Goal: Check status: Check status

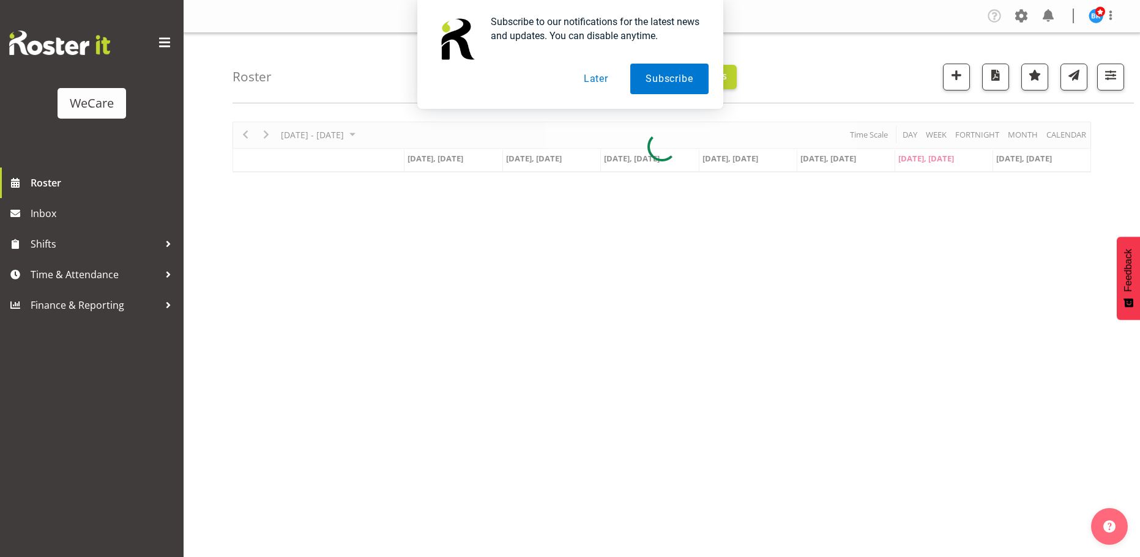
click at [587, 78] on button "Later" at bounding box center [595, 79] width 55 height 31
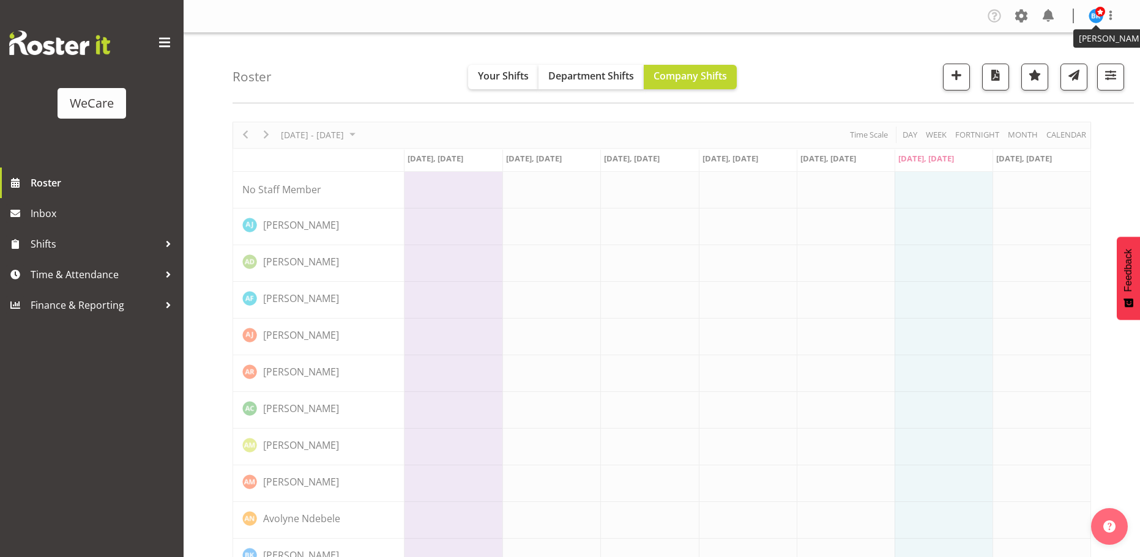
click at [1099, 17] on span at bounding box center [1100, 12] width 10 height 10
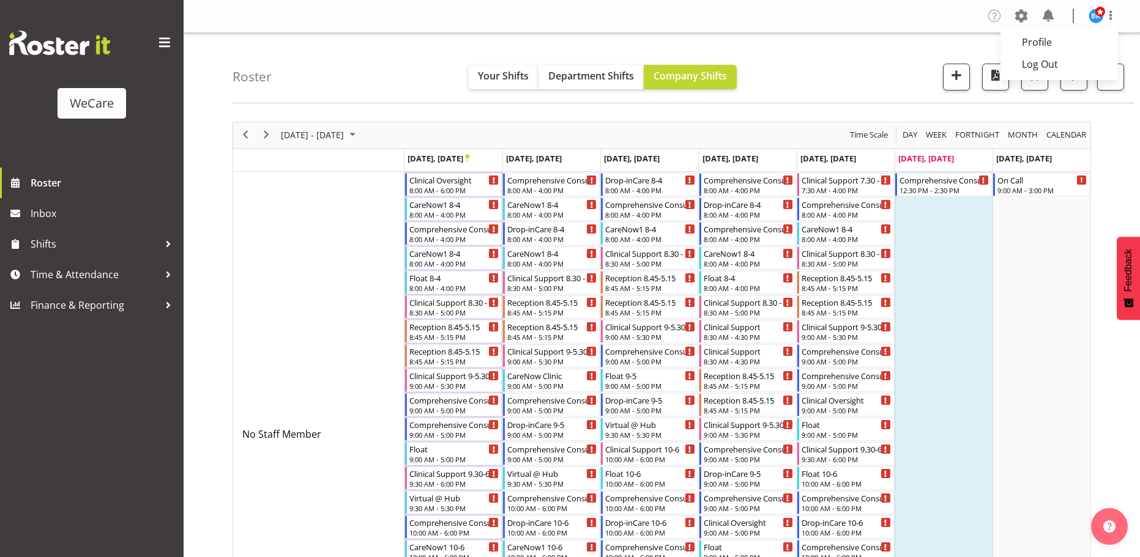
click at [1099, 17] on span at bounding box center [1100, 12] width 10 height 10
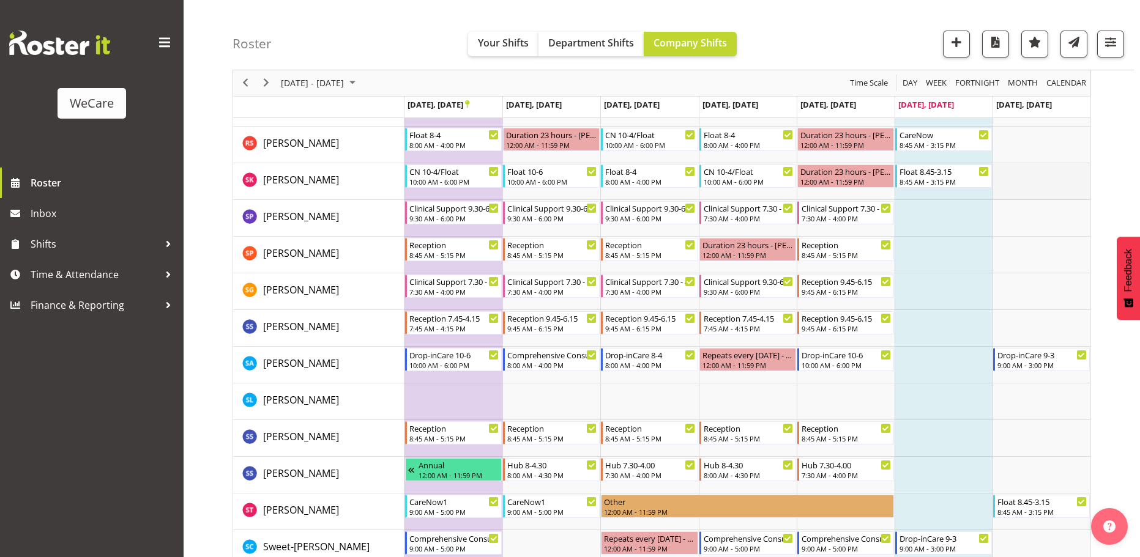
scroll to position [2227, 0]
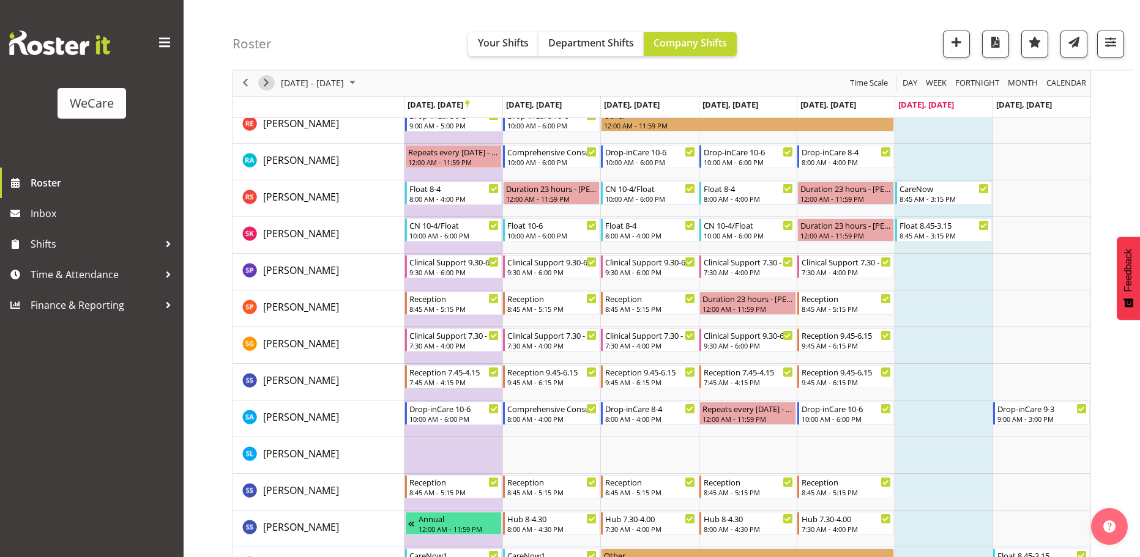
click at [264, 85] on span "Next" at bounding box center [266, 83] width 15 height 15
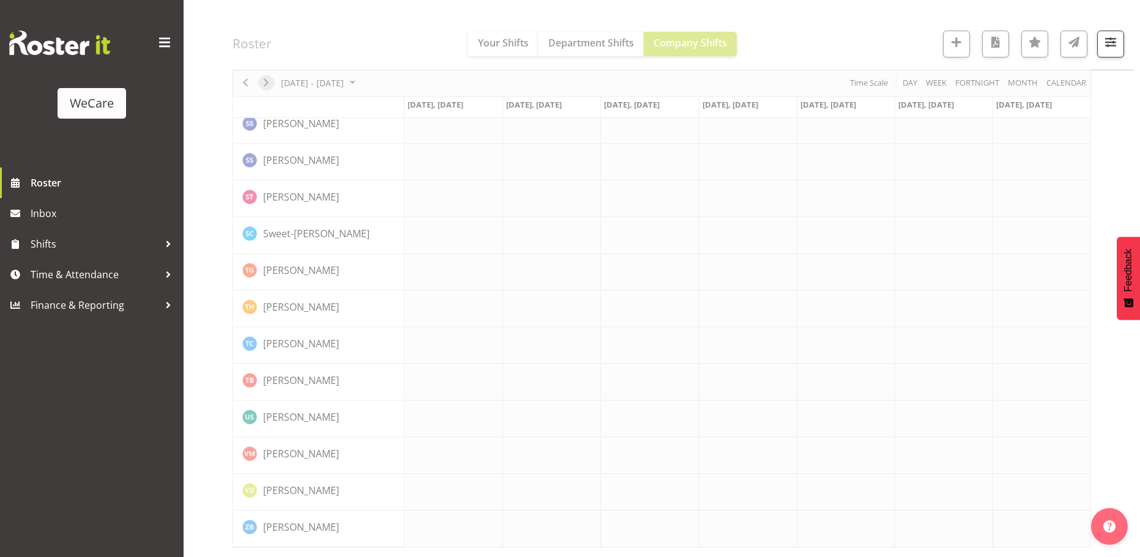
scroll to position [2010, 0]
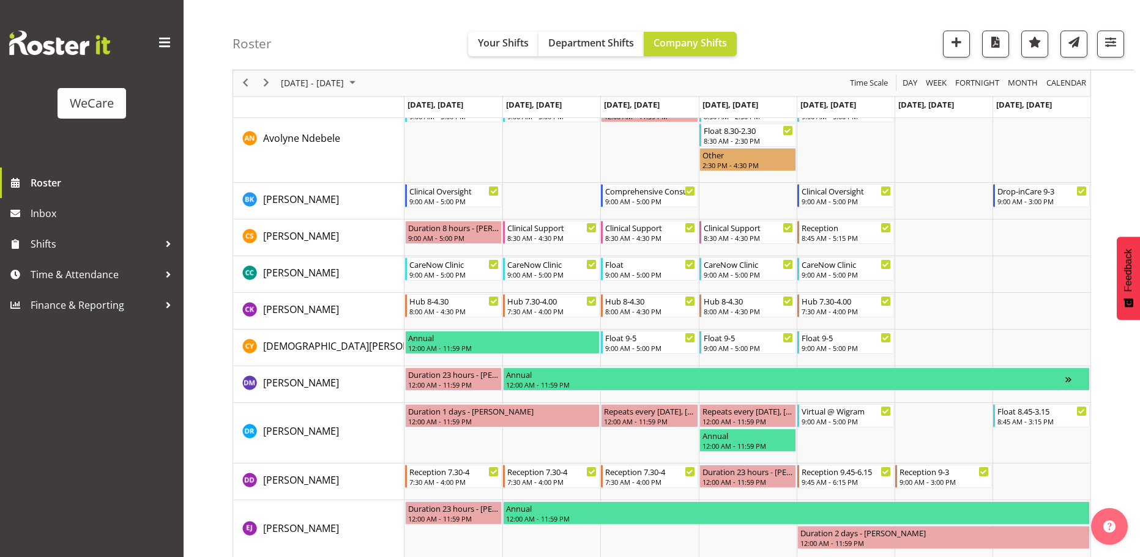
scroll to position [989, 0]
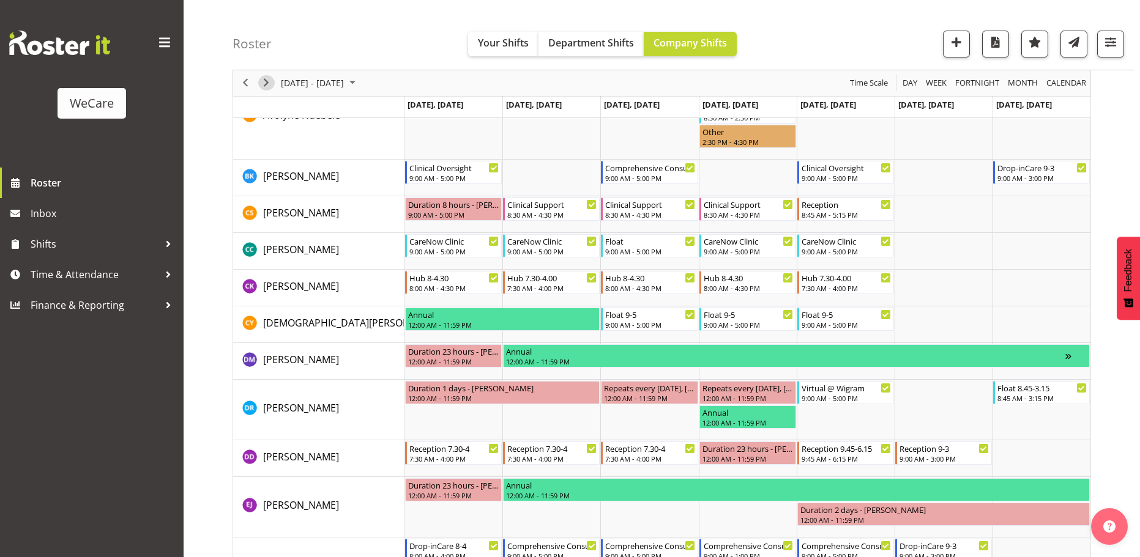
click at [270, 76] on span "Next" at bounding box center [266, 83] width 15 height 15
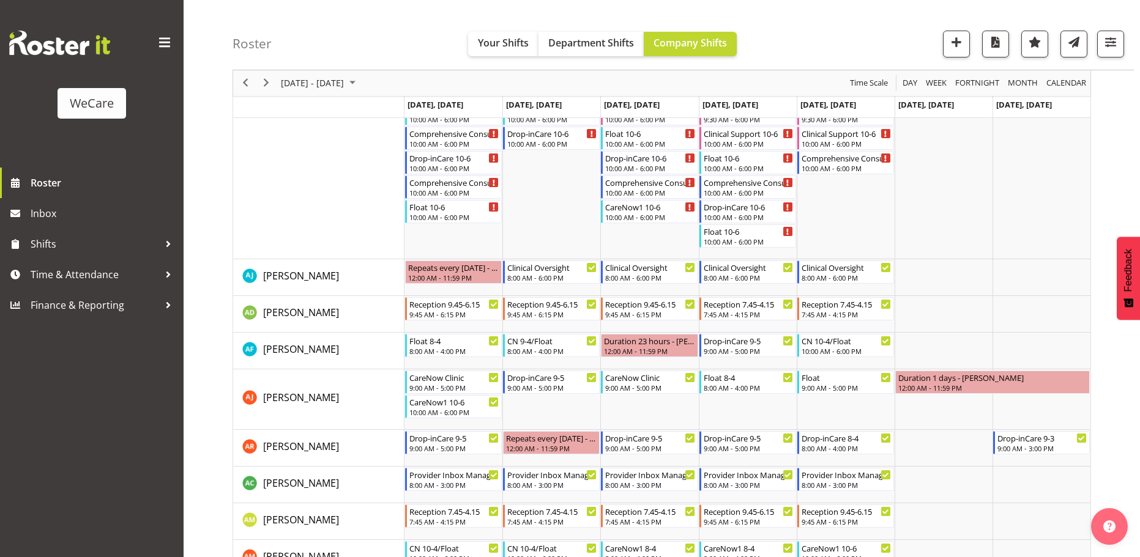
scroll to position [673, 0]
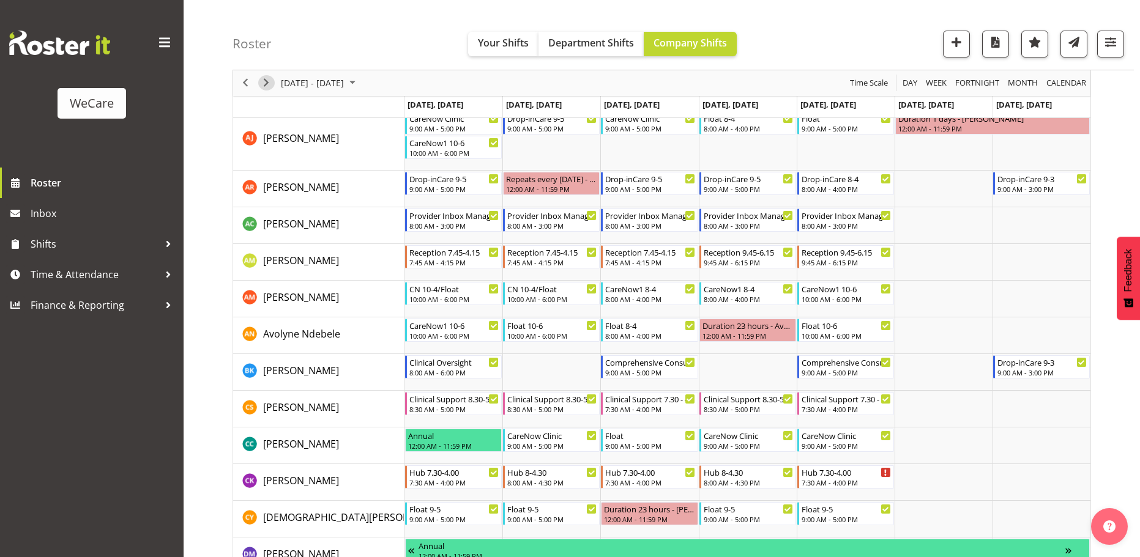
click at [267, 81] on span "Next" at bounding box center [266, 83] width 15 height 15
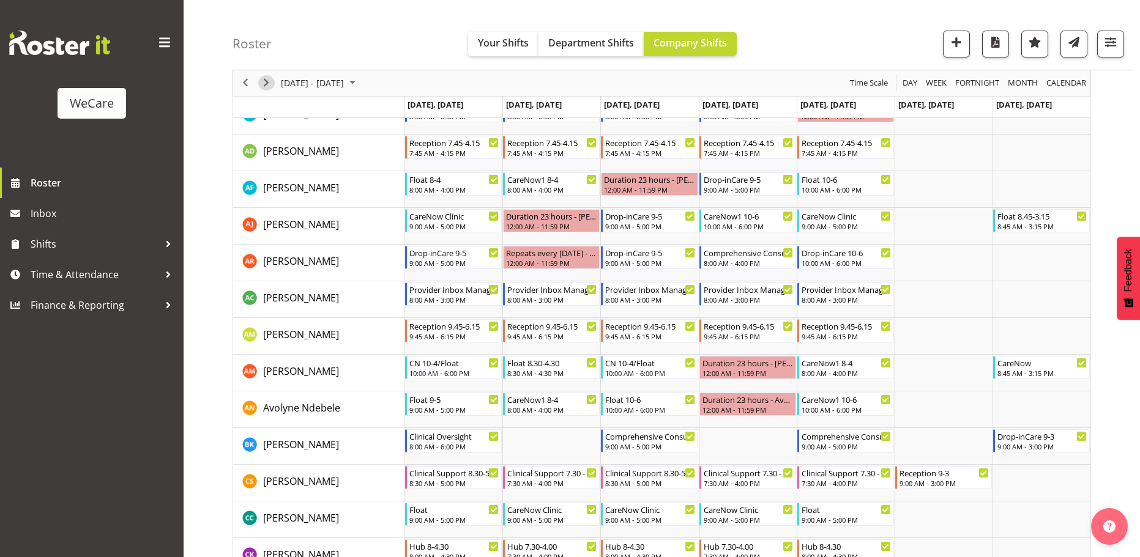
click at [261, 87] on span "Next" at bounding box center [266, 83] width 15 height 15
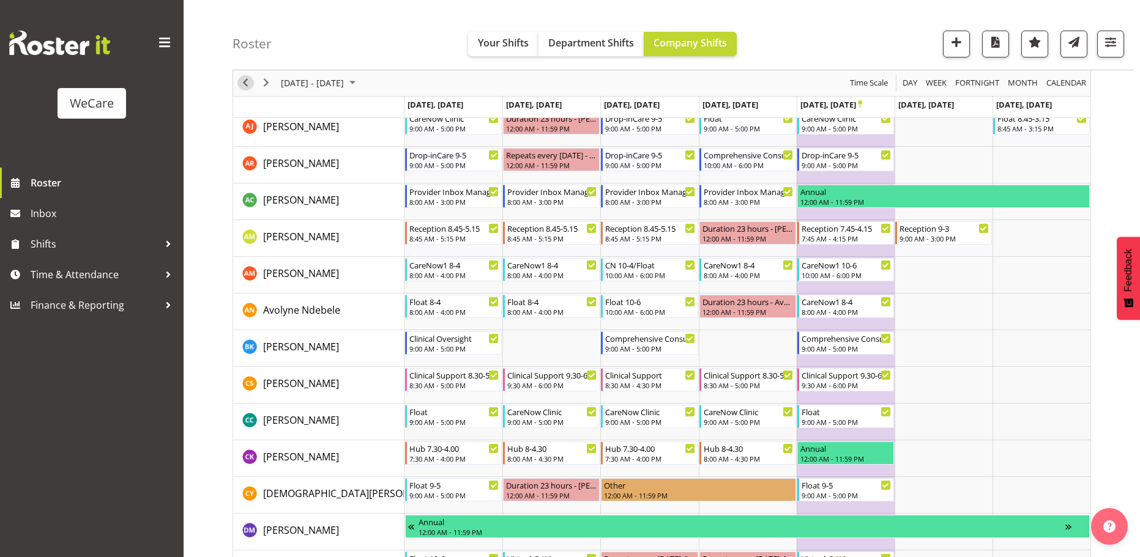
click at [245, 87] on span "Previous" at bounding box center [245, 83] width 15 height 15
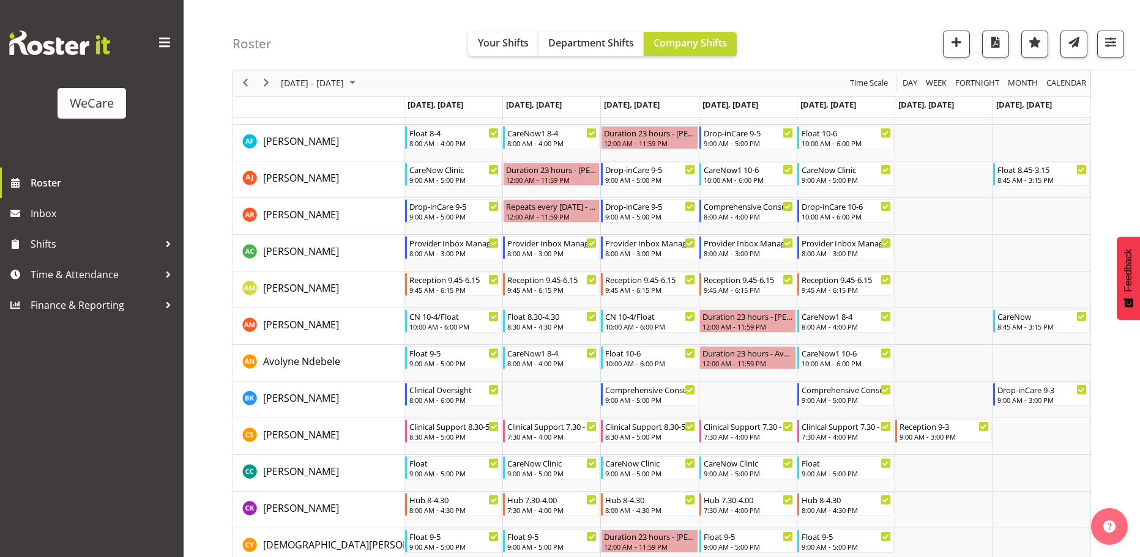
scroll to position [700, 0]
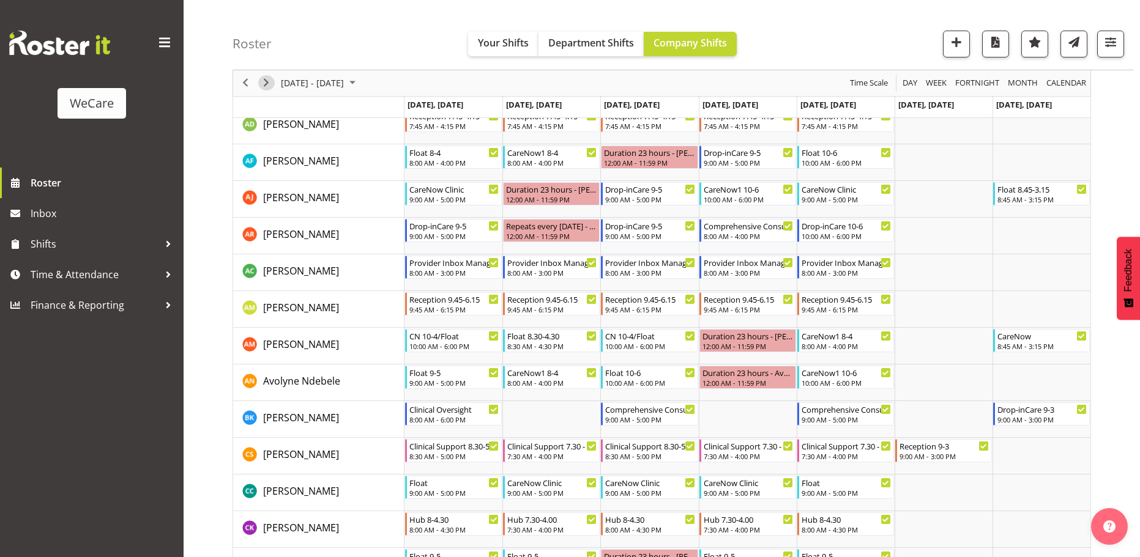
click at [265, 83] on span "Next" at bounding box center [266, 83] width 15 height 15
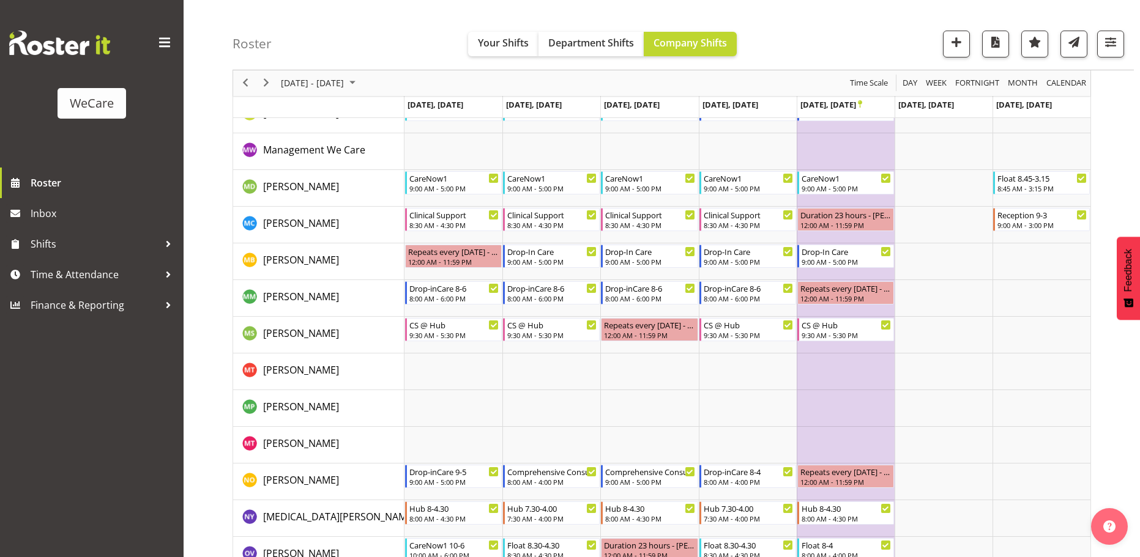
scroll to position [1225, 0]
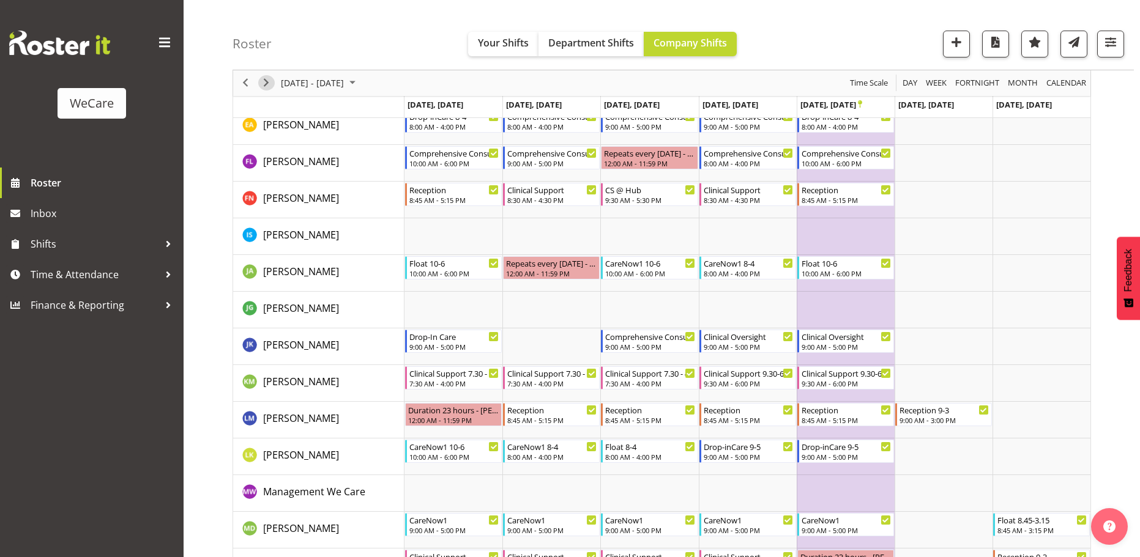
click at [264, 84] on span "Next" at bounding box center [266, 83] width 15 height 15
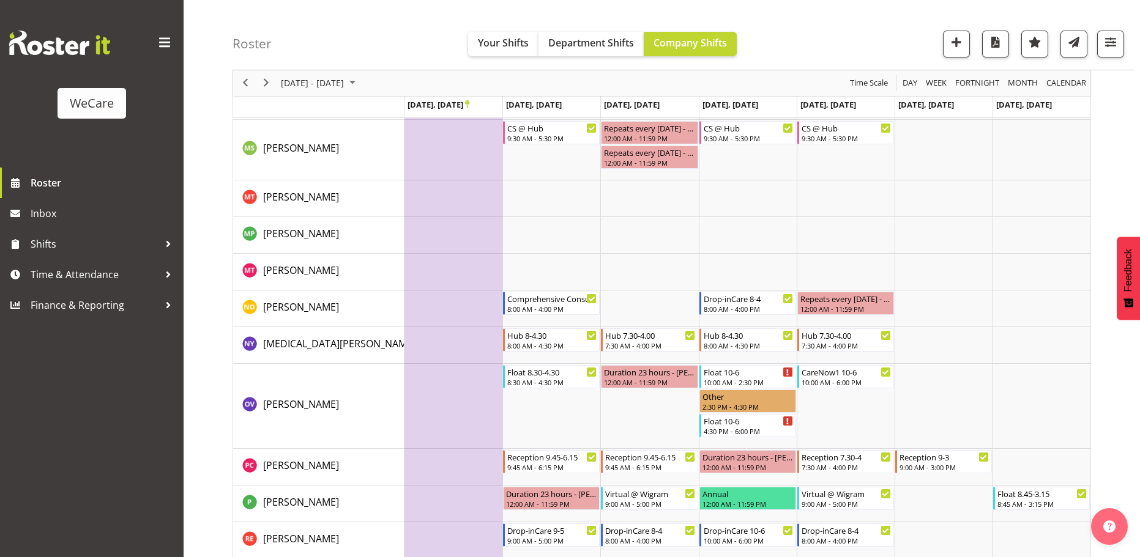
scroll to position [2997, 0]
